Goal: Find specific page/section: Find specific page/section

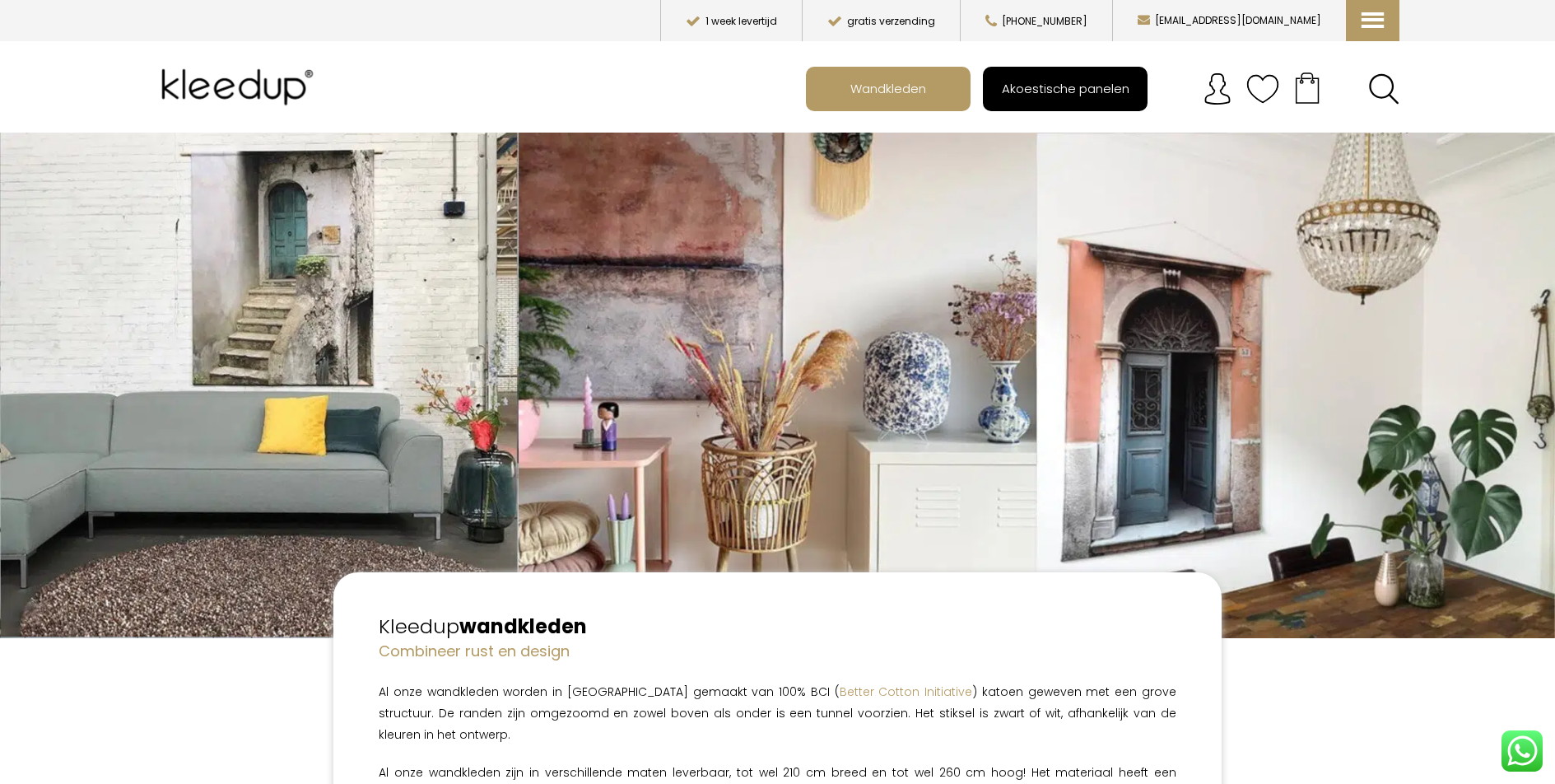
click at [1037, 88] on span "Akoestische panelen" at bounding box center [1065, 87] width 146 height 31
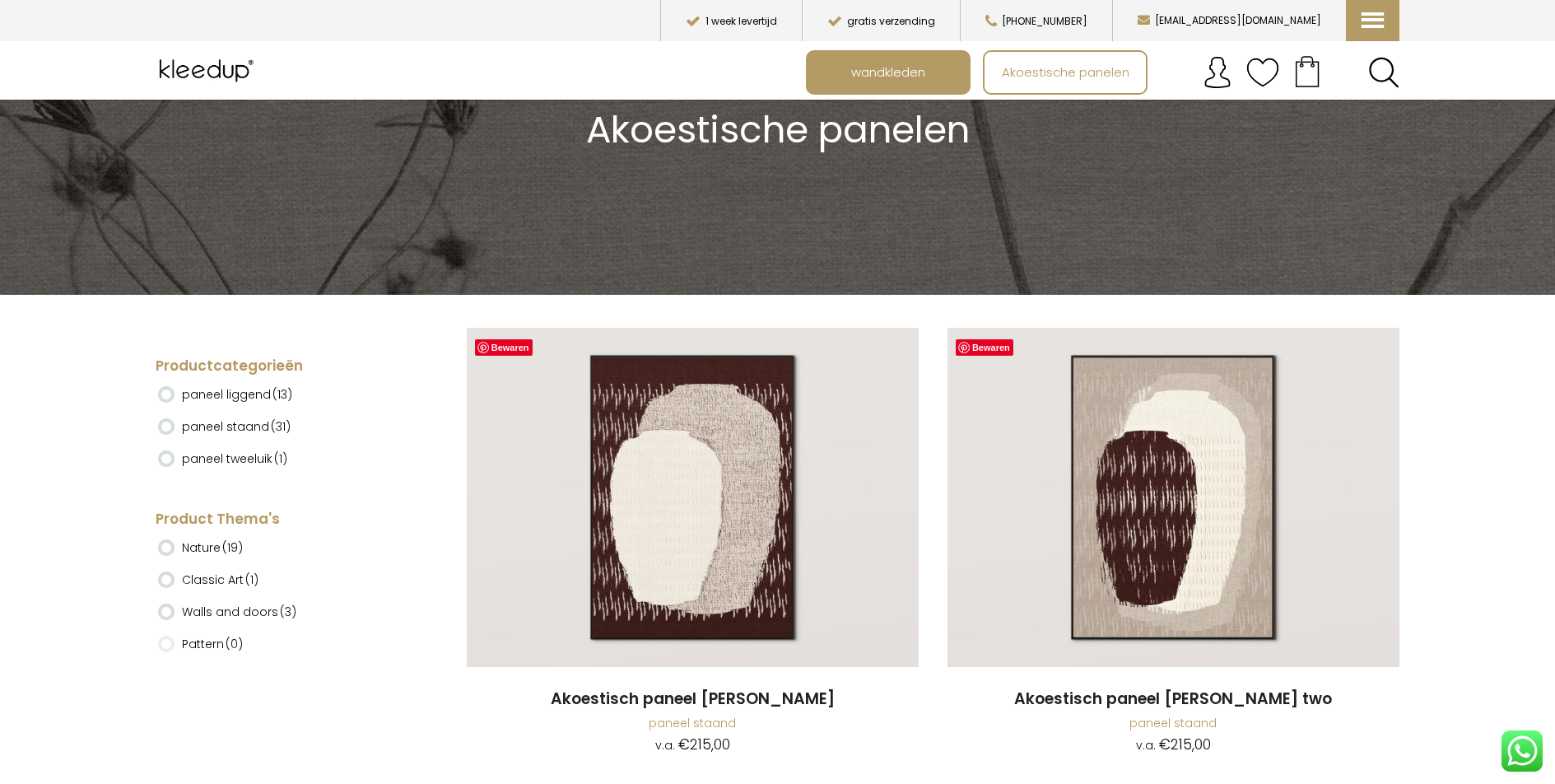
scroll to position [247, 0]
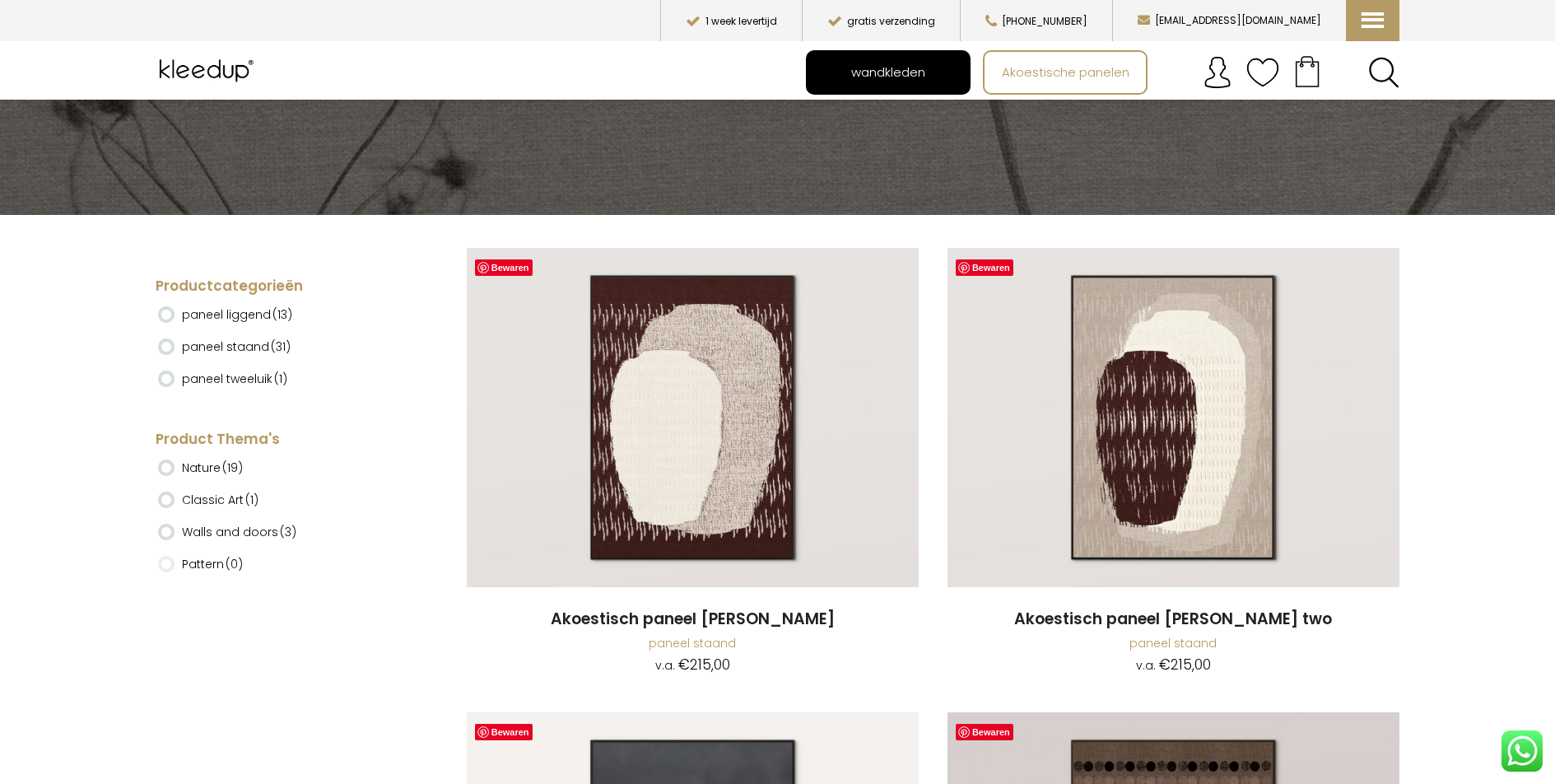
click at [896, 63] on span "wandkleden" at bounding box center [888, 71] width 93 height 31
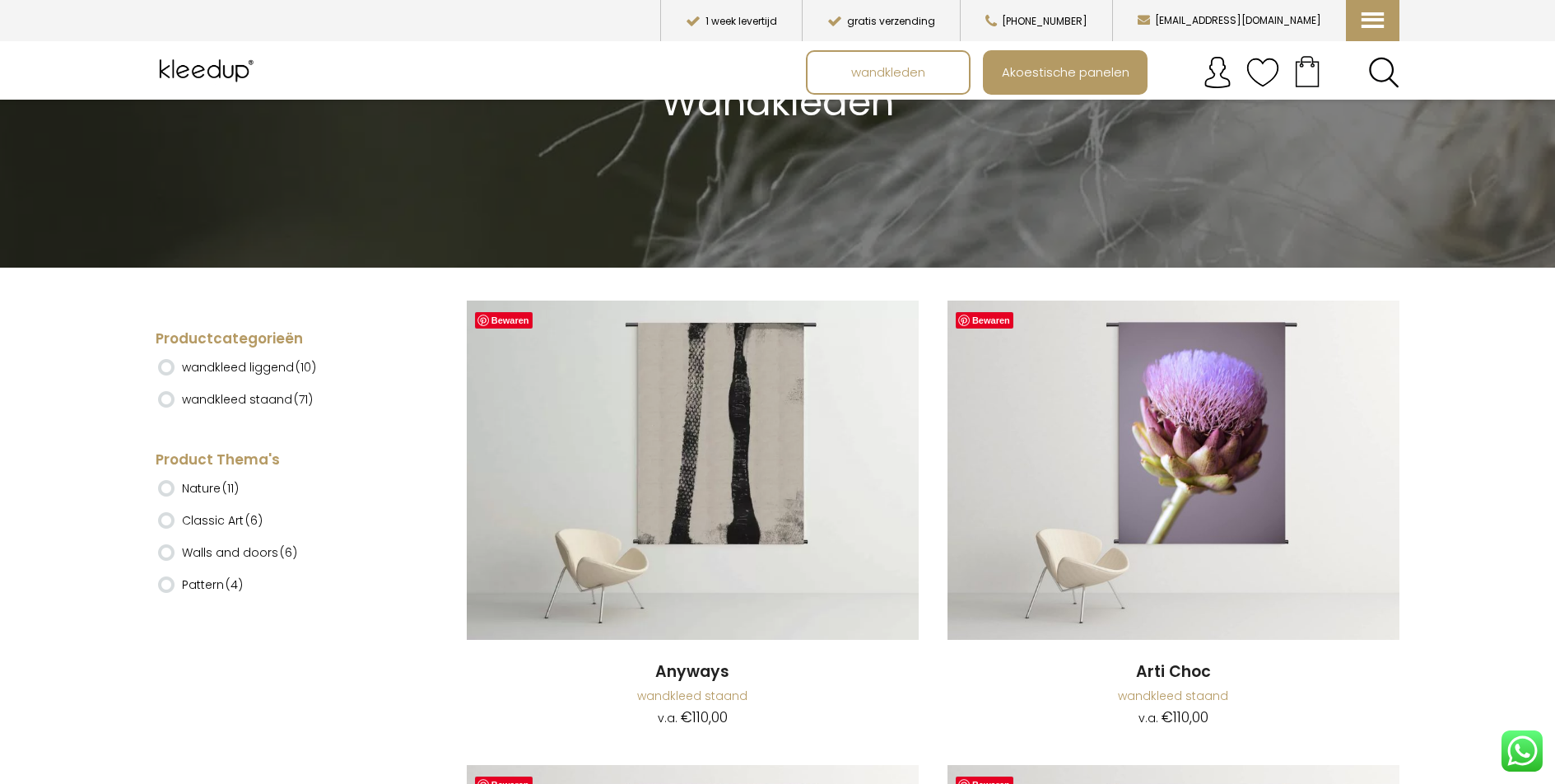
scroll to position [247, 0]
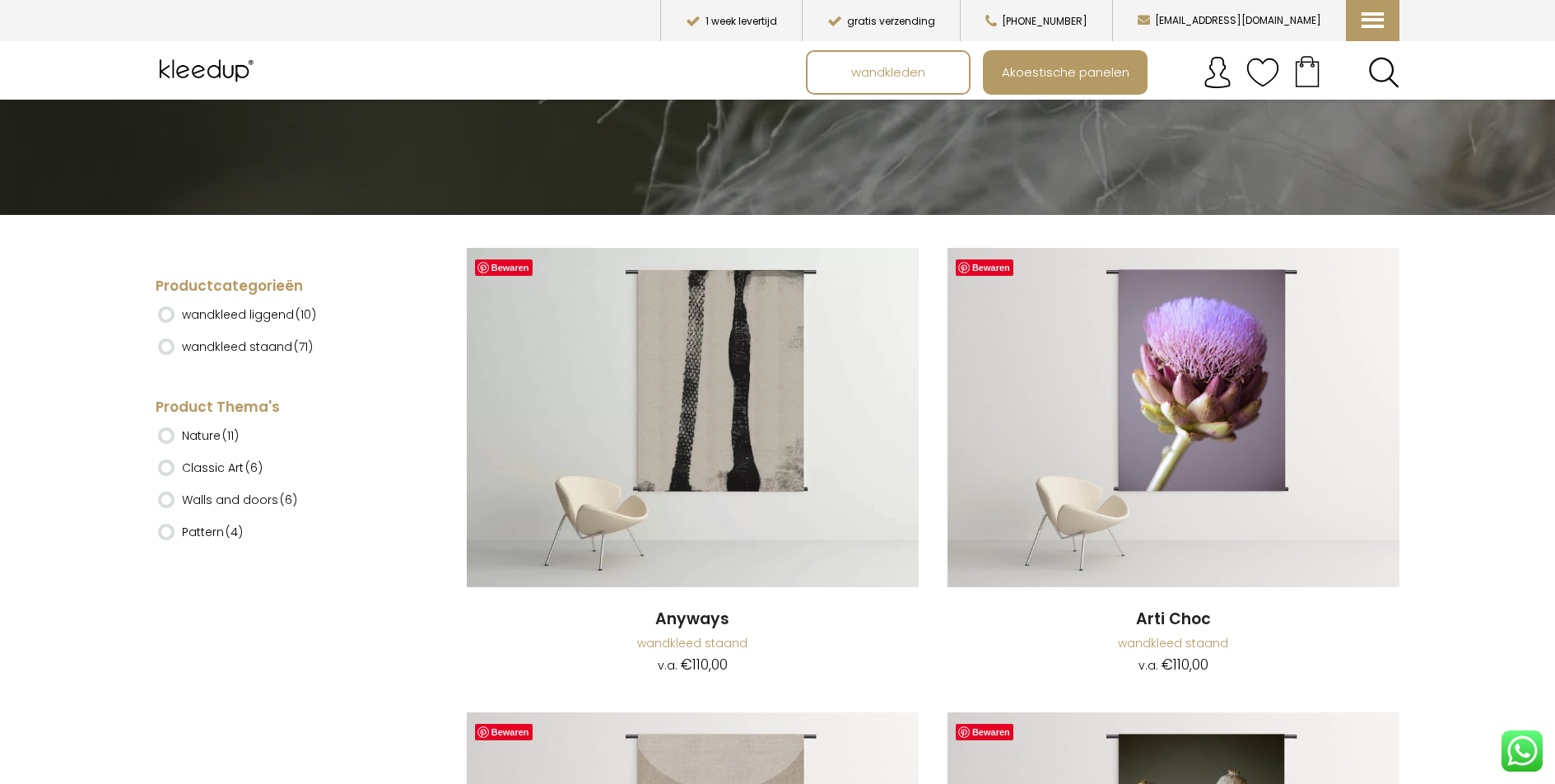
click at [167, 343] on ins at bounding box center [166, 347] width 17 height 17
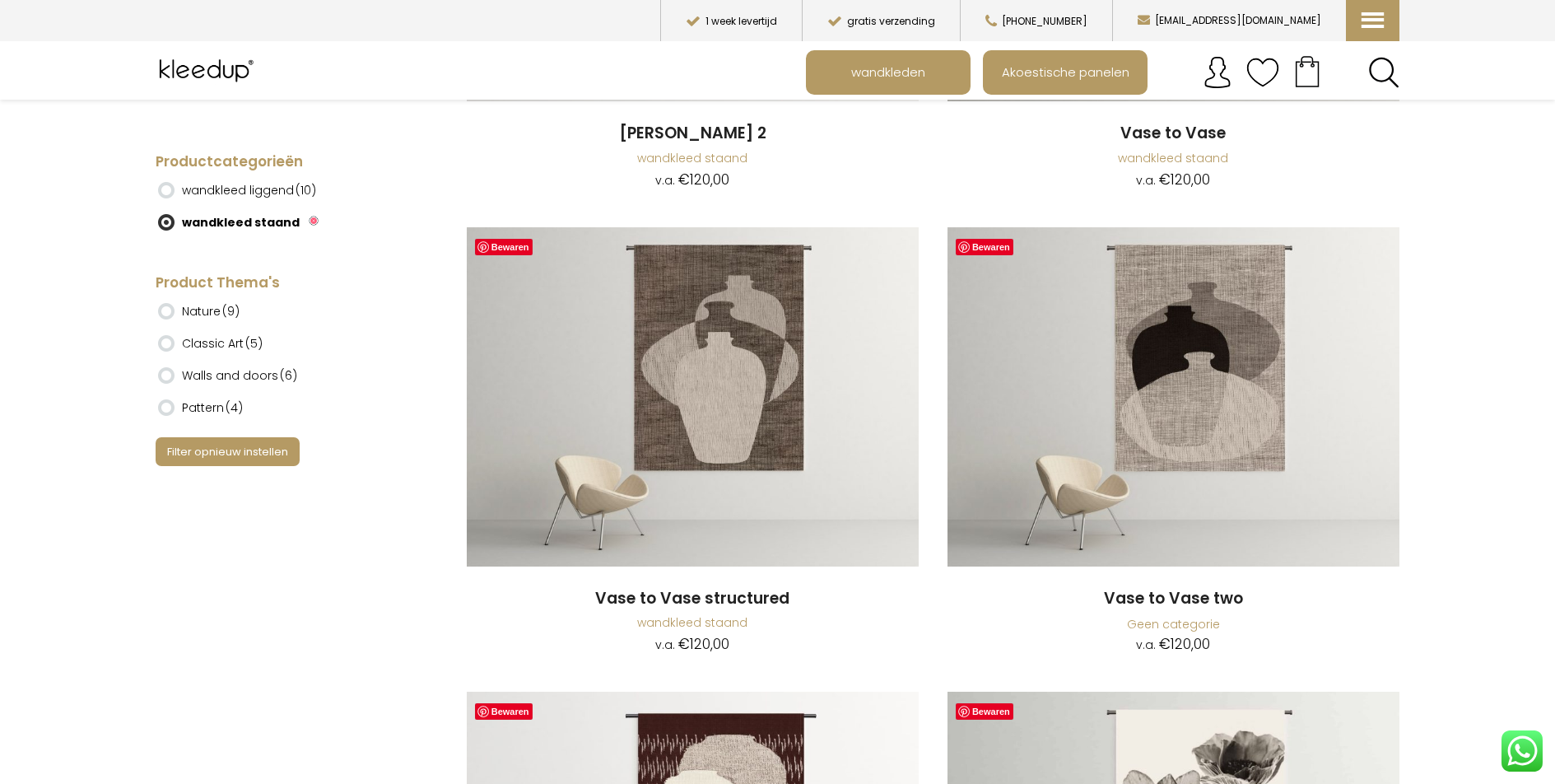
scroll to position [4692, 0]
